Goal: Information Seeking & Learning: Find specific page/section

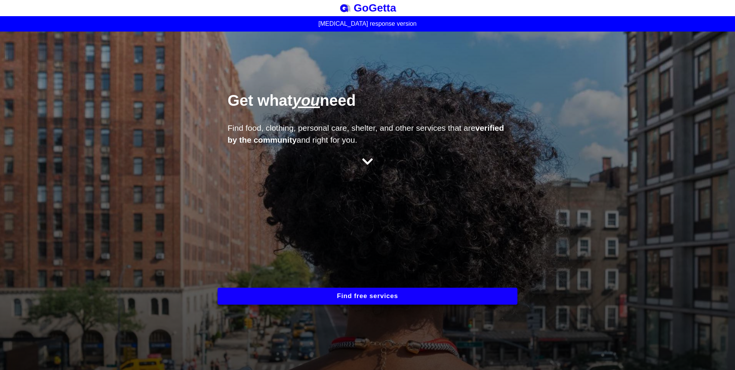
click at [345, 299] on button "Find free services" at bounding box center [368, 296] width 300 height 17
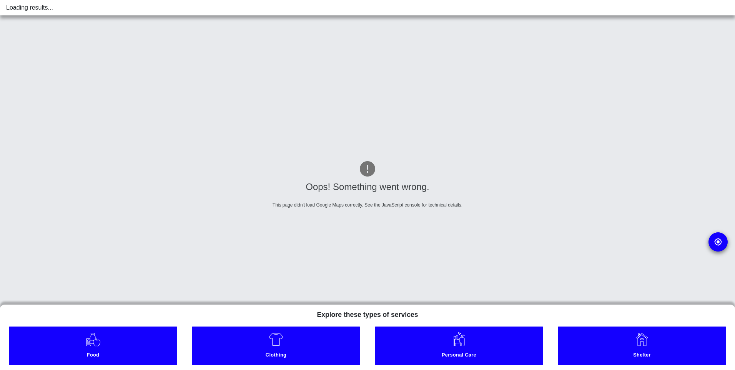
click at [284, 349] on link "Clothing" at bounding box center [276, 345] width 168 height 38
